Goal: Task Accomplishment & Management: Manage account settings

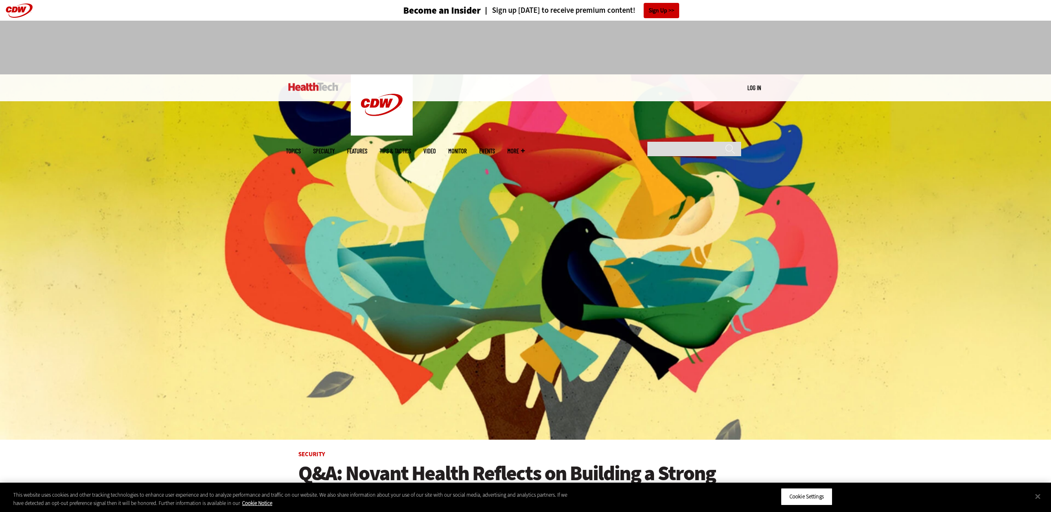
click at [757, 86] on link "Log in" at bounding box center [755, 87] width 14 height 7
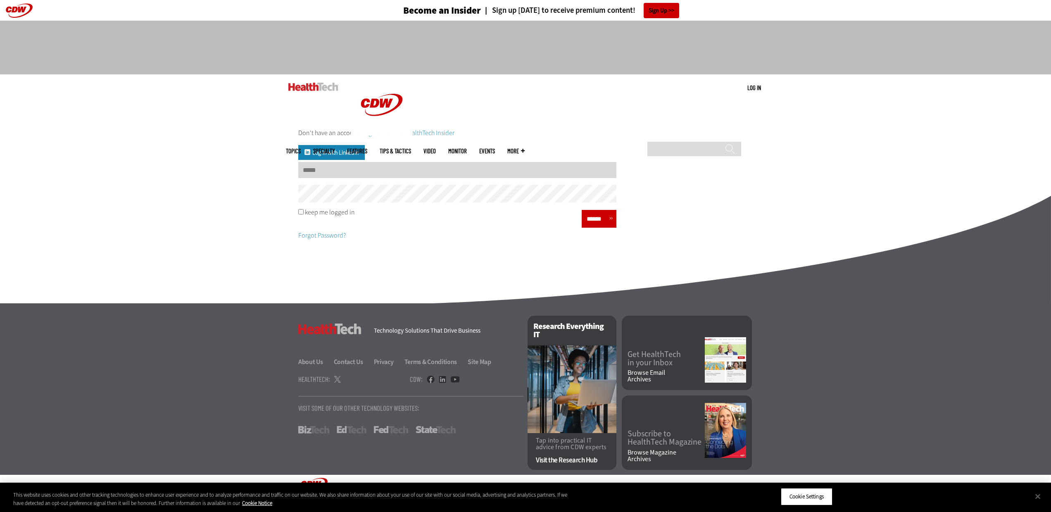
click at [323, 166] on input "Username" at bounding box center [457, 170] width 318 height 16
type input "**********"
click at [599, 222] on input "******" at bounding box center [596, 219] width 25 height 12
